Goal: Information Seeking & Learning: Learn about a topic

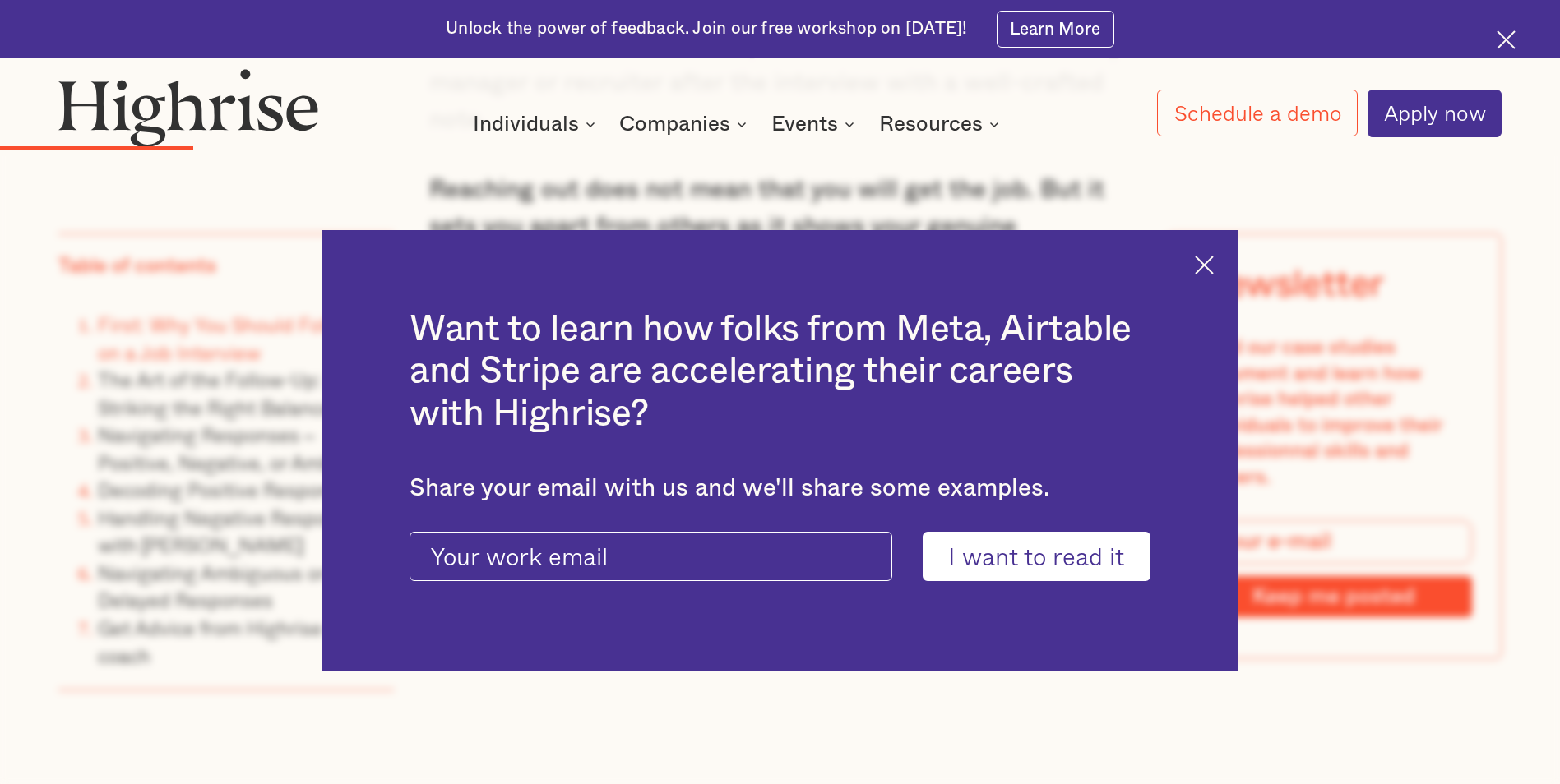
scroll to position [2629, 0]
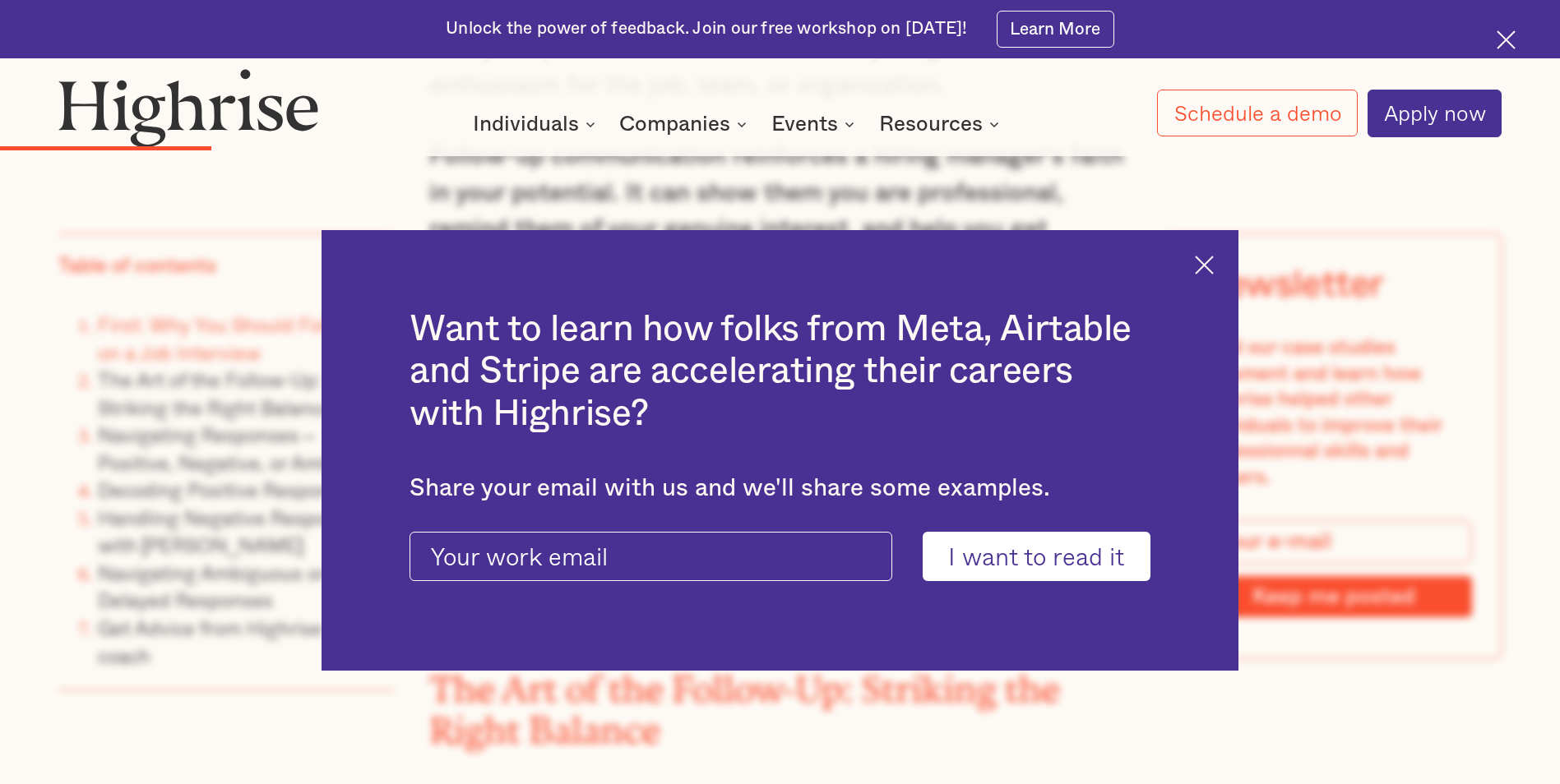
click at [1213, 258] on img at bounding box center [1203, 265] width 19 height 19
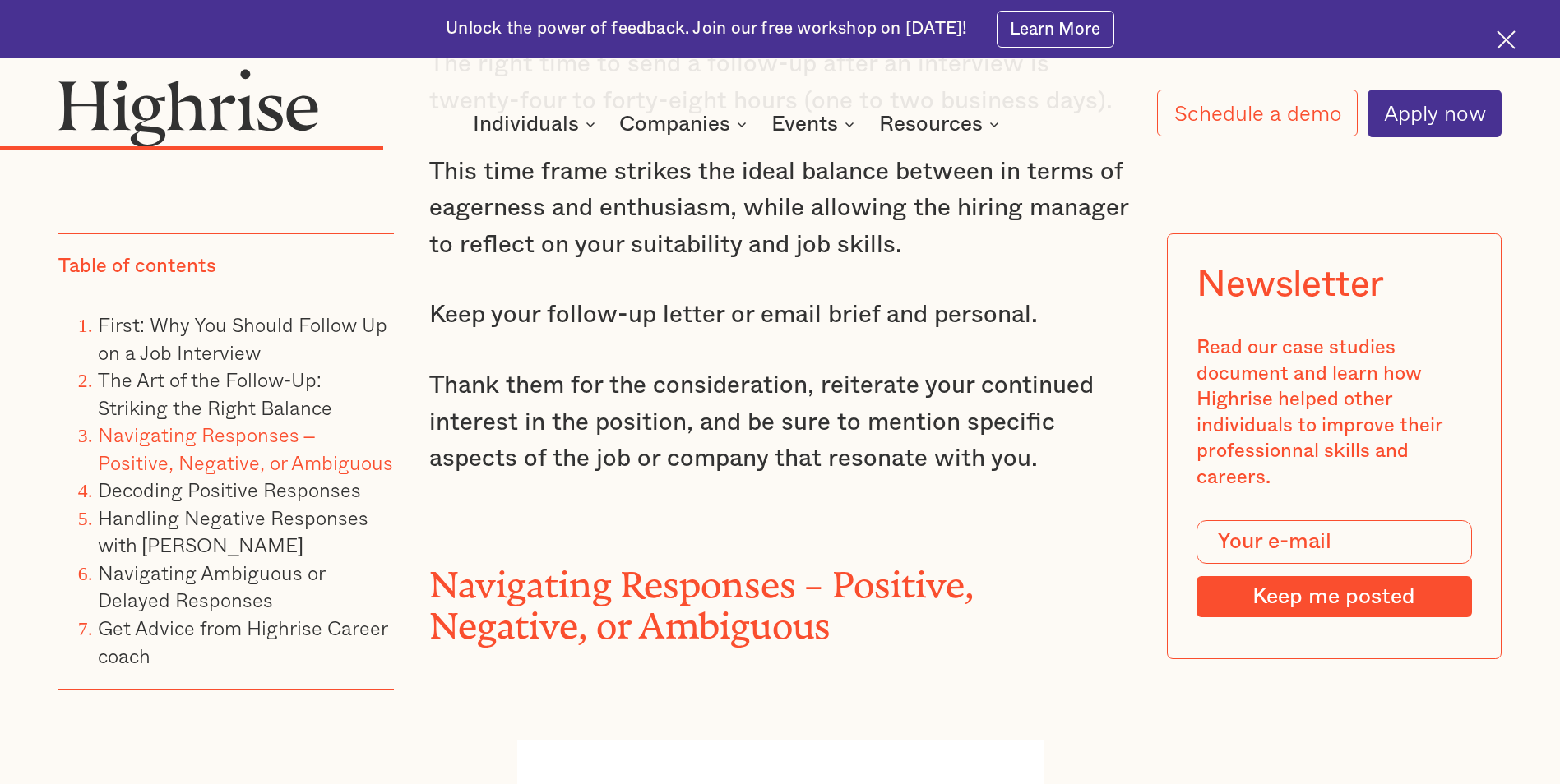
scroll to position [4109, 0]
